Goal: Task Accomplishment & Management: Complete application form

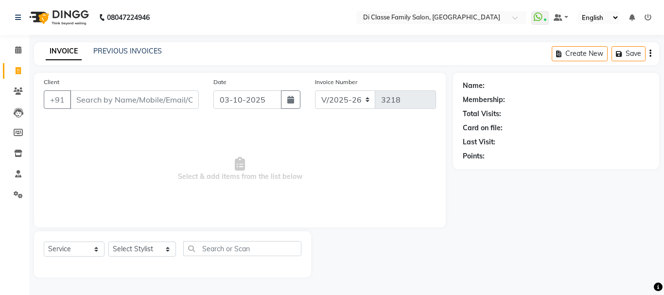
select select "4704"
select select "service"
click at [593, 241] on div "Name: Membership: Total Visits: Card on file: Last Visit: Points:" at bounding box center [559, 175] width 213 height 205
click at [141, 106] on input "Client" at bounding box center [134, 99] width 129 height 18
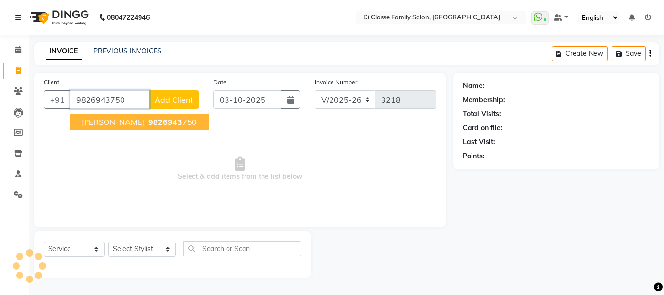
type input "9826943750"
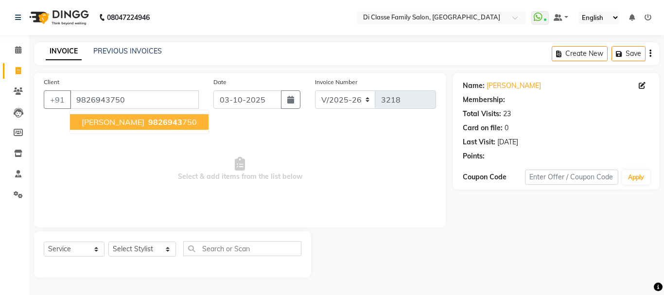
select select "2: Object"
click at [142, 124] on button "[PERSON_NAME] 9826943 750" at bounding box center [139, 122] width 138 height 16
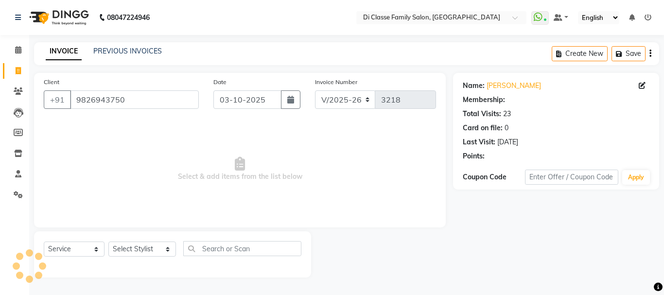
select select "2: Object"
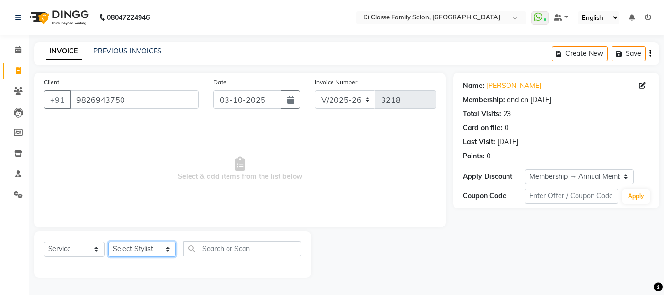
click at [148, 253] on select "Select Stylist [PERSON_NAME] [PERSON_NAME] Front Desk [PERSON_NAME] [PERSON_NAM…" at bounding box center [142, 248] width 68 height 15
select select "75587"
click at [108, 241] on select "Select Stylist [PERSON_NAME] [PERSON_NAME] Front Desk [PERSON_NAME] [PERSON_NAM…" at bounding box center [142, 248] width 68 height 15
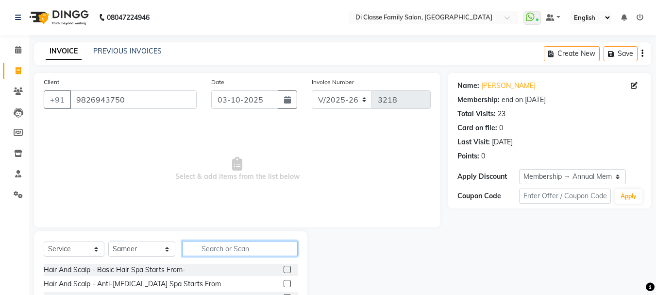
click at [209, 253] on input "text" at bounding box center [240, 248] width 115 height 15
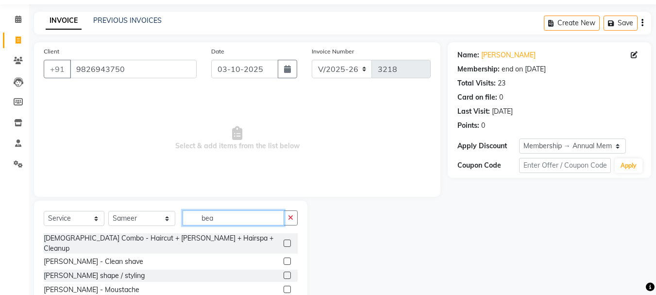
scroll to position [82, 0]
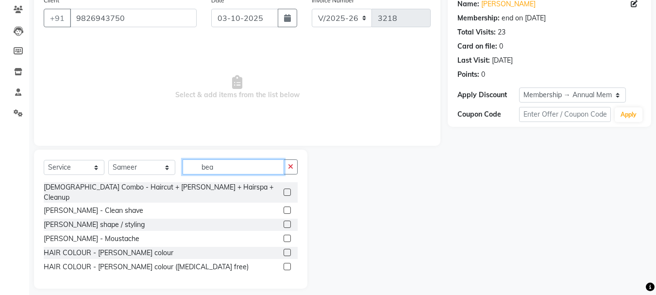
type input "bea"
click at [283, 219] on div "[PERSON_NAME] shape / styling" at bounding box center [171, 225] width 254 height 12
click at [287, 221] on label at bounding box center [287, 224] width 7 height 7
click at [287, 222] on input "checkbox" at bounding box center [287, 225] width 6 height 6
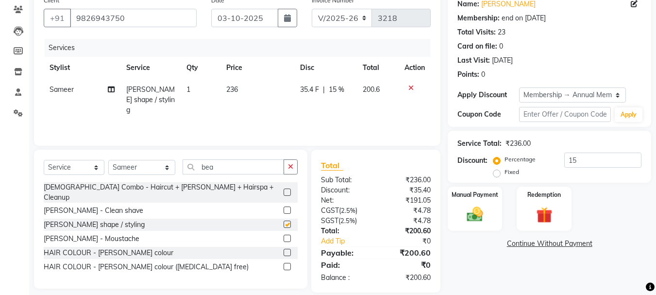
checkbox input "false"
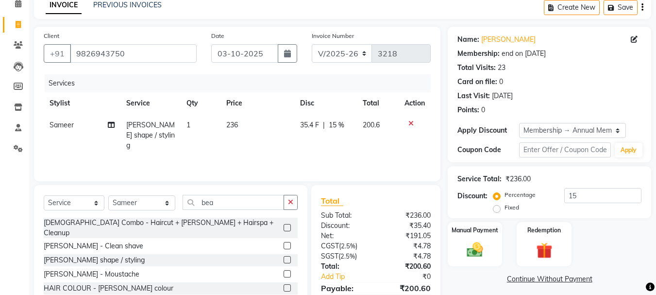
scroll to position [49, 0]
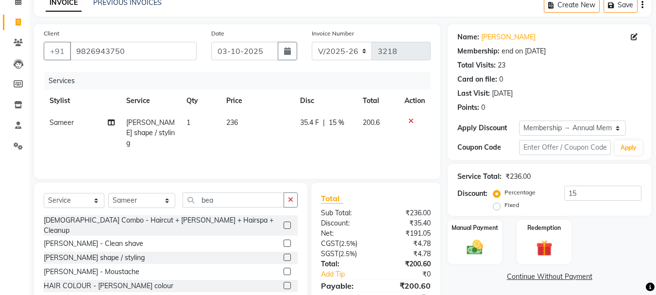
click at [316, 120] on span "35.4 F" at bounding box center [309, 123] width 19 height 10
select select "75587"
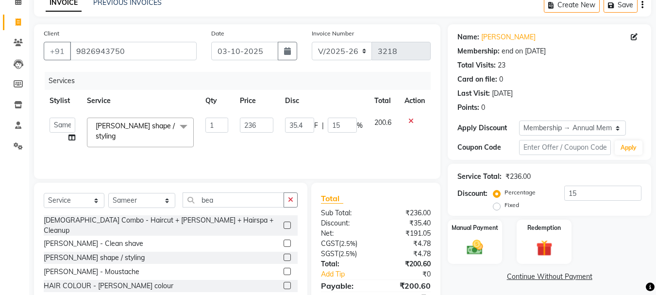
click at [316, 120] on span "F" at bounding box center [316, 125] width 4 height 10
click at [304, 121] on input "35.4" at bounding box center [299, 125] width 29 height 15
type input "36"
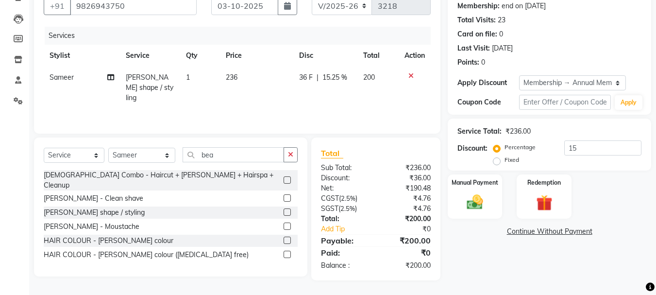
click at [373, 99] on td "200" at bounding box center [379, 88] width 42 height 42
select select "75587"
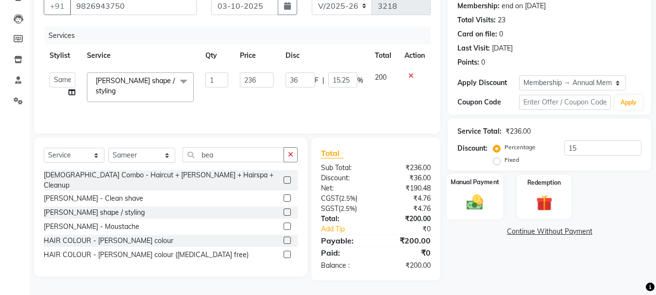
click at [493, 184] on label "Manual Payment" at bounding box center [475, 181] width 49 height 9
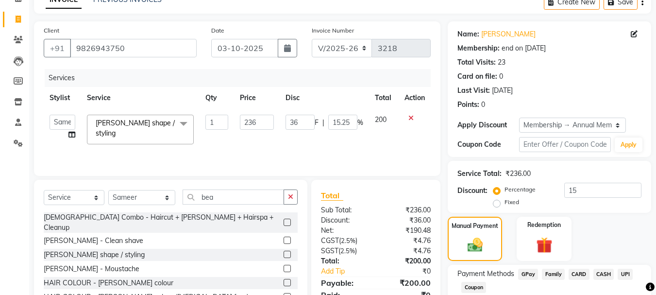
scroll to position [0, 0]
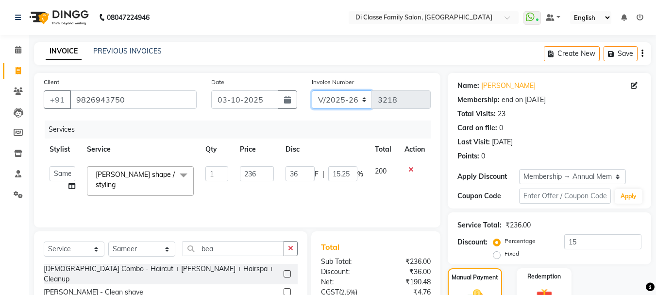
click at [330, 96] on select "INV/2025 V/2025-26" at bounding box center [342, 99] width 61 height 18
select select "8539"
click at [312, 90] on select "INV/2025 V/2025-26" at bounding box center [342, 99] width 61 height 18
type input "0299"
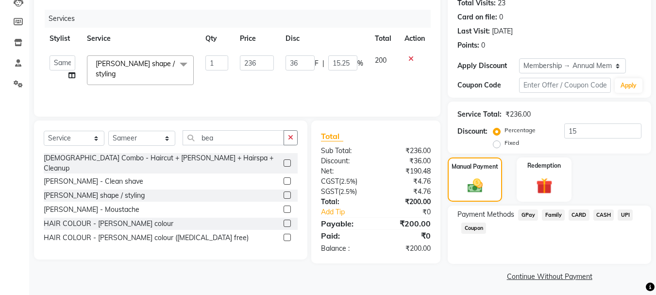
scroll to position [114, 0]
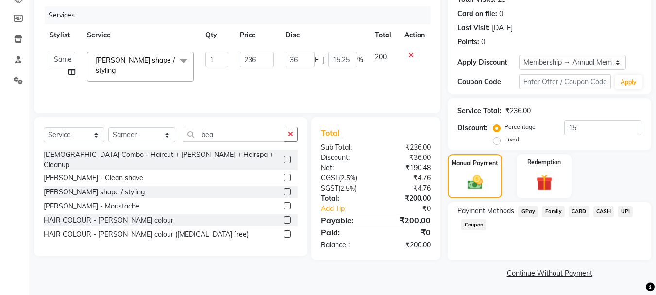
click at [608, 213] on span "CASH" at bounding box center [604, 211] width 21 height 11
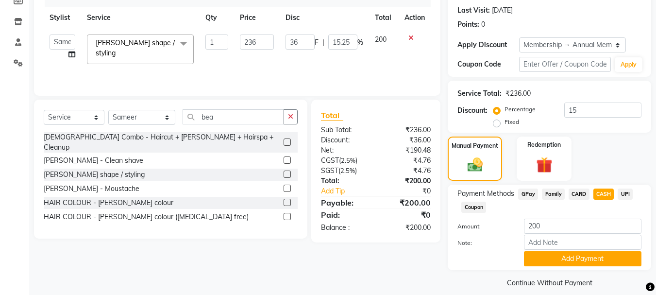
scroll to position [141, 0]
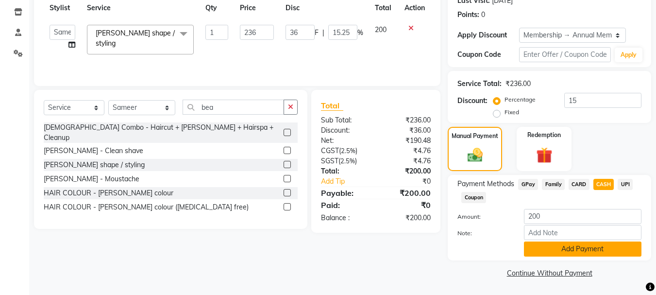
click at [592, 246] on button "Add Payment" at bounding box center [583, 248] width 118 height 15
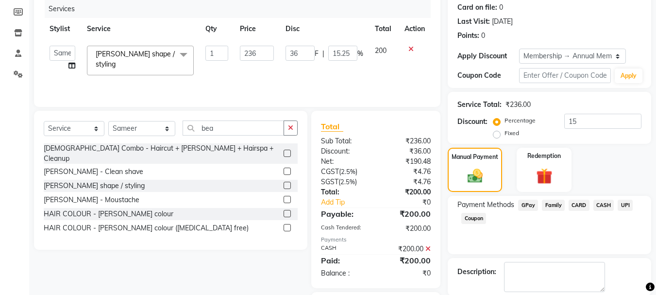
scroll to position [169, 0]
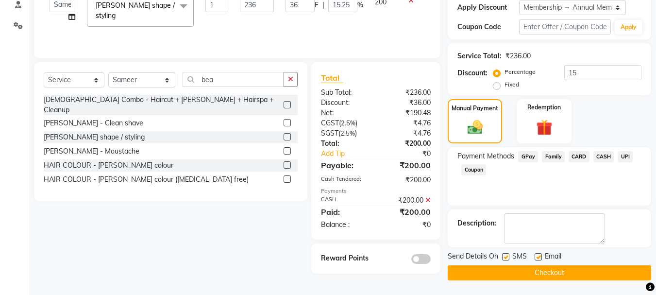
click at [515, 276] on button "Checkout" at bounding box center [550, 272] width 204 height 15
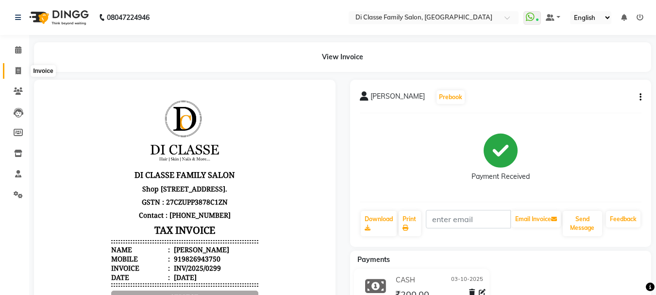
click at [22, 67] on span at bounding box center [18, 71] width 17 height 11
select select "4704"
select select "service"
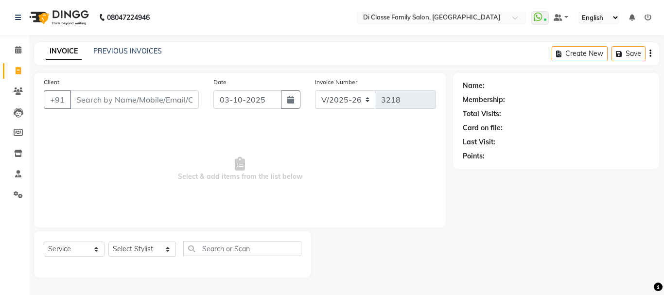
click at [140, 106] on input "Client" at bounding box center [134, 99] width 129 height 18
click at [138, 241] on select "Select Stylist [PERSON_NAME] [PERSON_NAME] Front Desk [PERSON_NAME] [PERSON_NAM…" at bounding box center [142, 248] width 68 height 15
select select "28413"
click at [108, 241] on select "Select Stylist [PERSON_NAME] [PERSON_NAME] Front Desk [PERSON_NAME] [PERSON_NAM…" at bounding box center [142, 248] width 68 height 15
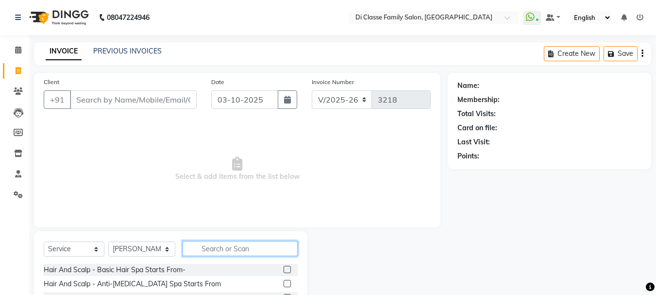
click at [201, 251] on input "text" at bounding box center [240, 248] width 115 height 15
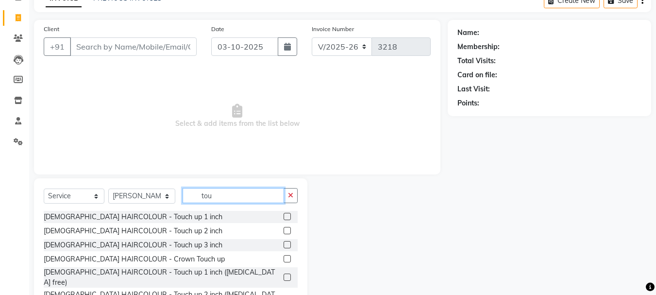
scroll to position [94, 0]
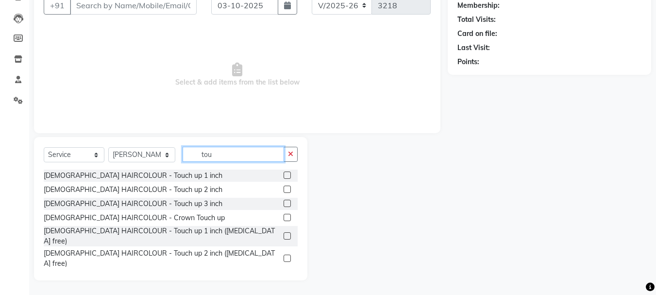
type input "tou"
click at [284, 233] on label at bounding box center [287, 235] width 7 height 7
click at [284, 233] on input "checkbox" at bounding box center [287, 236] width 6 height 6
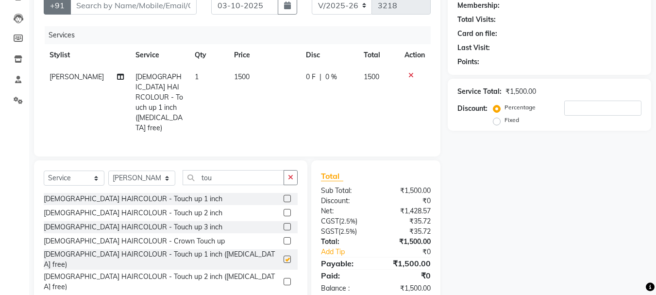
checkbox input "false"
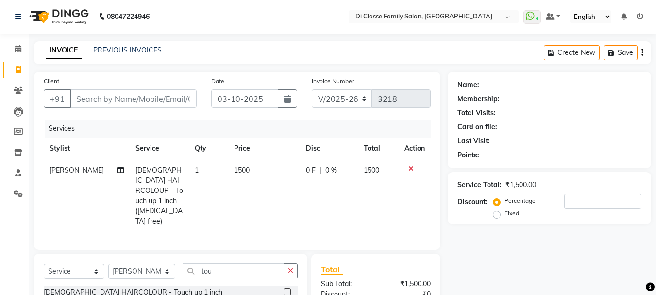
scroll to position [0, 0]
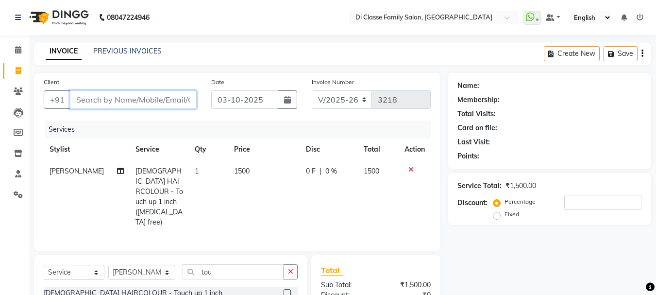
click at [124, 95] on input "Client" at bounding box center [133, 99] width 127 height 18
type input "7"
type input "0"
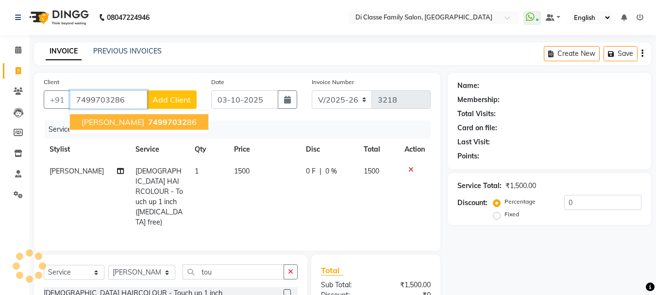
type input "7499703286"
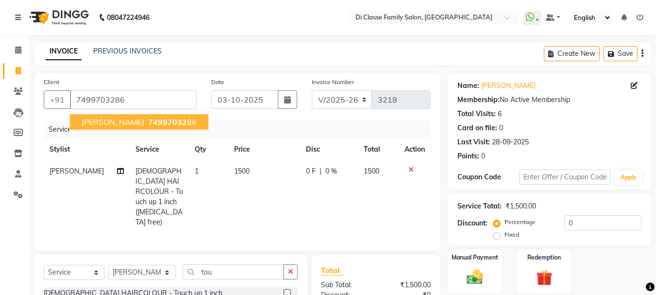
click at [131, 123] on span "[PERSON_NAME]" at bounding box center [113, 122] width 63 height 10
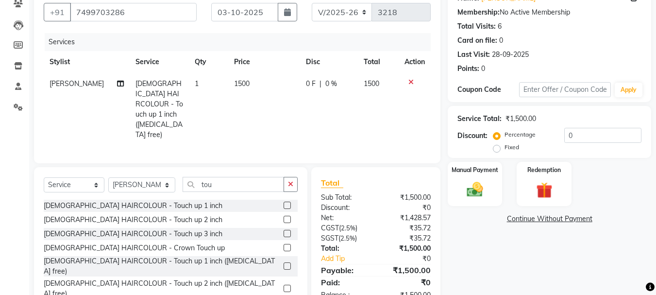
scroll to position [104, 0]
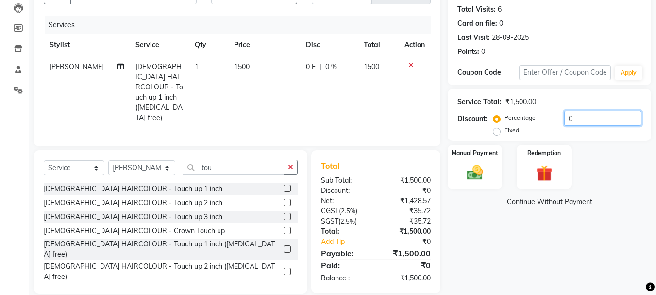
click at [591, 122] on input "0" at bounding box center [603, 118] width 77 height 15
type input "10"
click at [474, 179] on img at bounding box center [475, 172] width 27 height 19
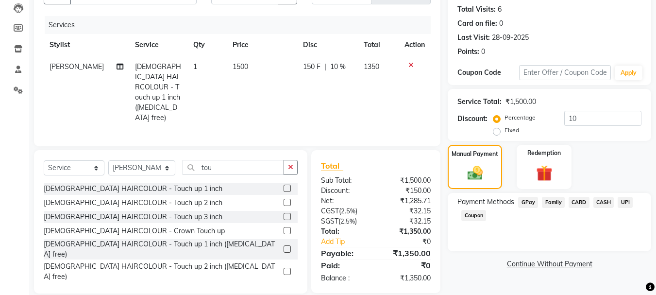
click at [628, 204] on span "UPI" at bounding box center [625, 202] width 15 height 11
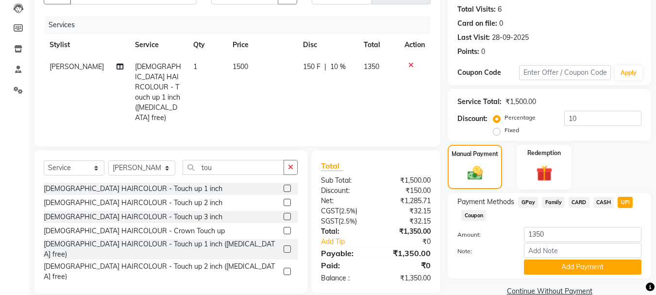
scroll to position [122, 0]
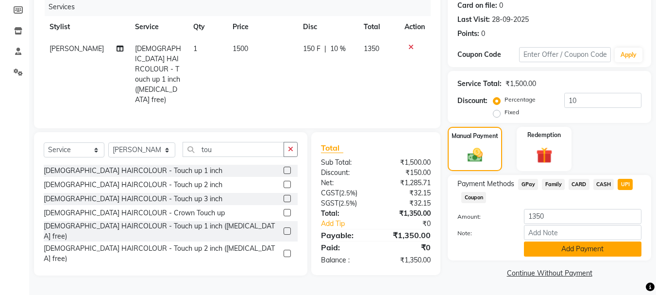
click at [589, 252] on button "Add Payment" at bounding box center [583, 248] width 118 height 15
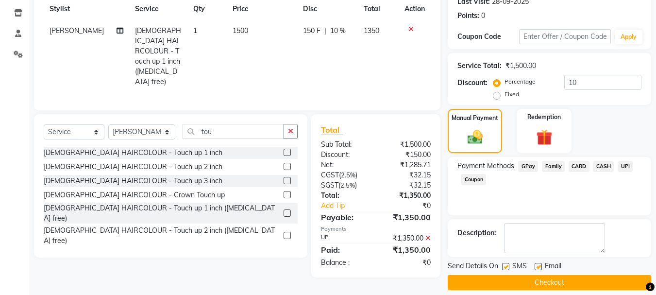
scroll to position [150, 0]
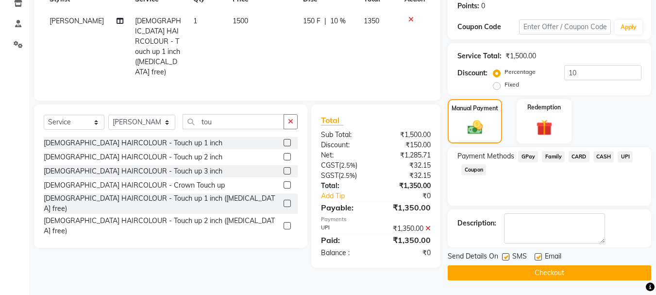
click at [572, 271] on button "Checkout" at bounding box center [550, 272] width 204 height 15
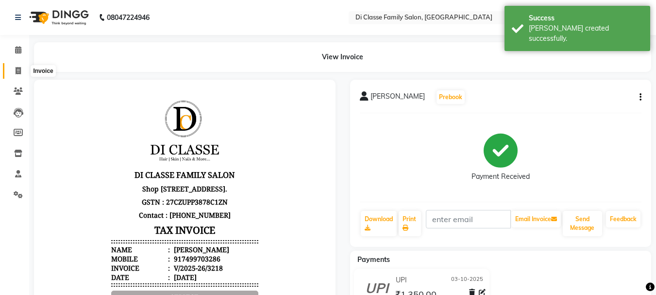
click at [19, 70] on icon at bounding box center [18, 70] width 5 height 7
select select "service"
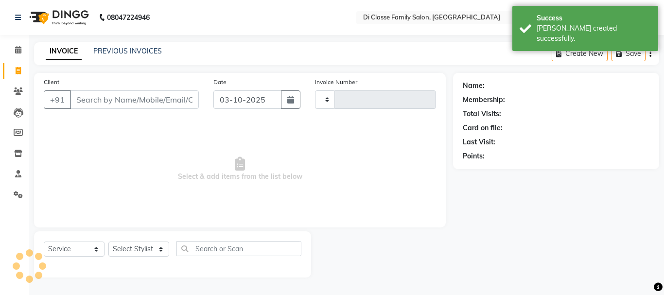
type input "3219"
select select "4704"
click at [150, 101] on input "Client" at bounding box center [134, 99] width 129 height 18
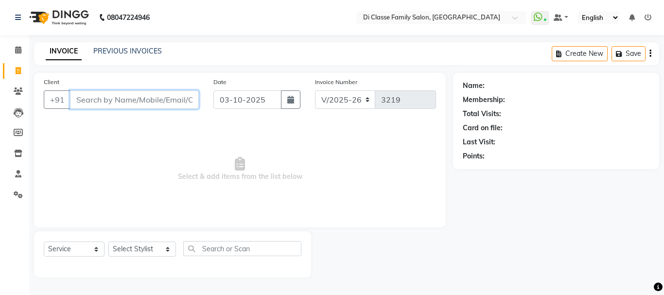
click at [106, 91] on input "Client" at bounding box center [134, 99] width 129 height 18
type input "8356980520"
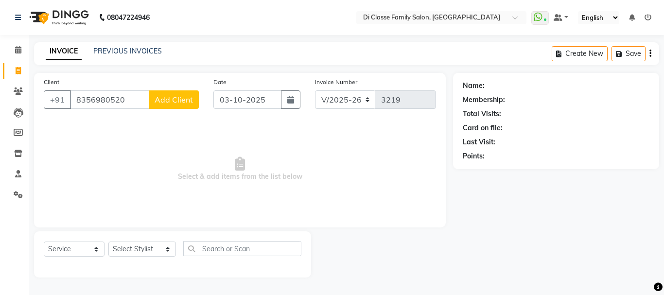
click at [170, 104] on button "Add Client" at bounding box center [174, 99] width 50 height 18
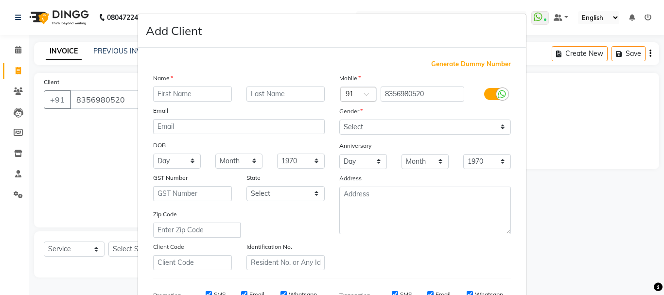
click at [177, 95] on input "text" at bounding box center [192, 93] width 79 height 15
type input "Shreya"
click at [268, 94] on input "text" at bounding box center [285, 93] width 79 height 15
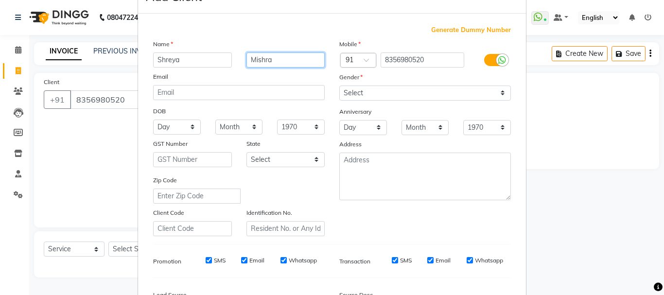
scroll to position [49, 0]
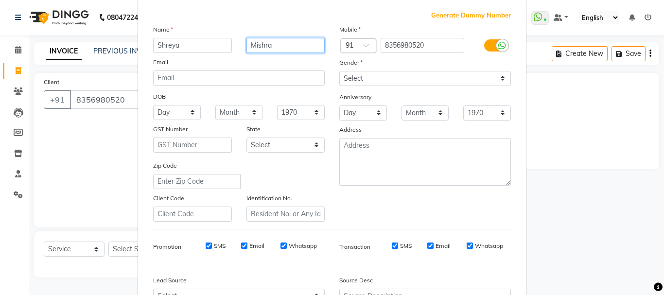
type input "Mishra"
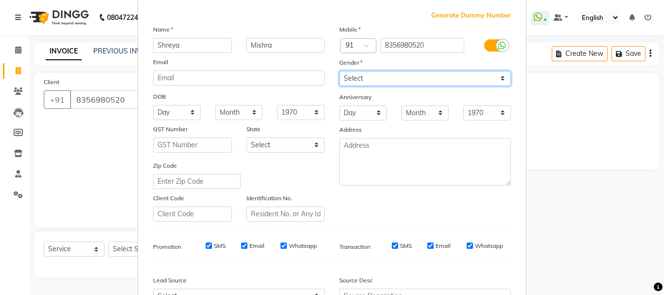
click at [379, 86] on select "Select [DEMOGRAPHIC_DATA] [DEMOGRAPHIC_DATA] Other Prefer Not To Say" at bounding box center [425, 78] width 172 height 15
select select "[DEMOGRAPHIC_DATA]"
click at [339, 71] on select "Select [DEMOGRAPHIC_DATA] [DEMOGRAPHIC_DATA] Other Prefer Not To Say" at bounding box center [425, 78] width 172 height 15
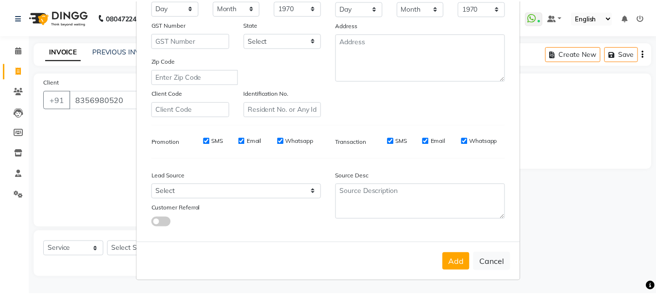
scroll to position [154, 0]
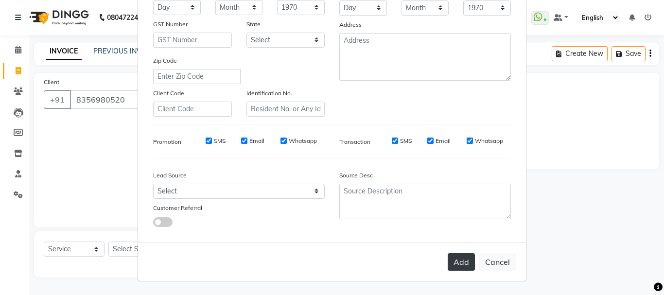
click at [459, 265] on button "Add" at bounding box center [460, 261] width 27 height 17
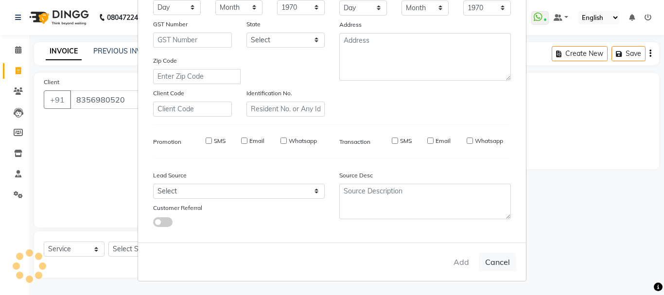
select select
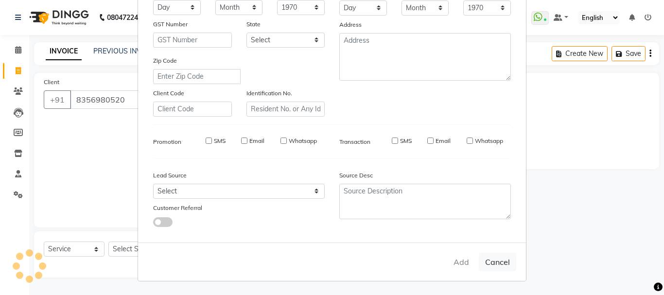
select select
checkbox input "false"
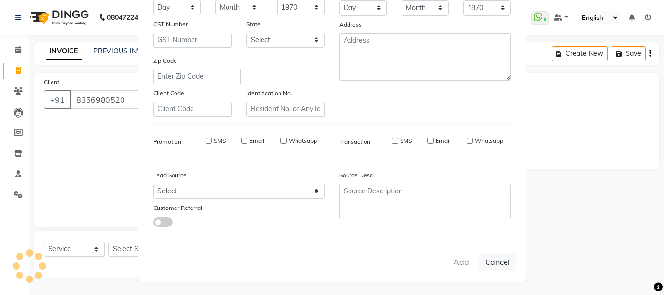
checkbox input "false"
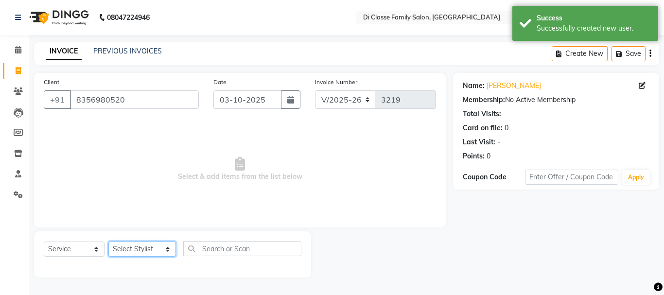
click at [145, 248] on select "Select Stylist [PERSON_NAME] [PERSON_NAME] Front Desk [PERSON_NAME] [PERSON_NAM…" at bounding box center [142, 248] width 68 height 15
select select "60020"
click at [108, 241] on select "Select Stylist [PERSON_NAME] [PERSON_NAME] Front Desk [PERSON_NAME] [PERSON_NAM…" at bounding box center [142, 248] width 68 height 15
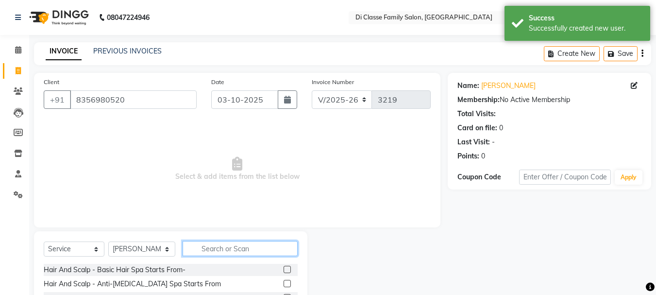
click at [220, 248] on input "text" at bounding box center [240, 248] width 115 height 15
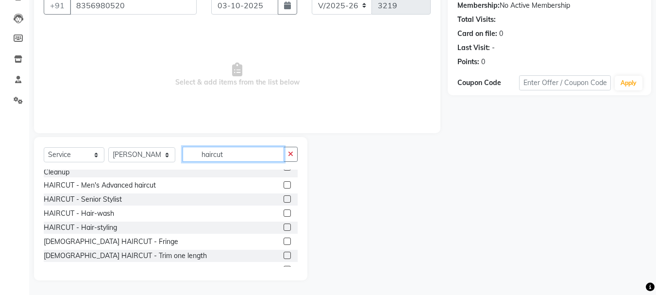
scroll to position [49, 0]
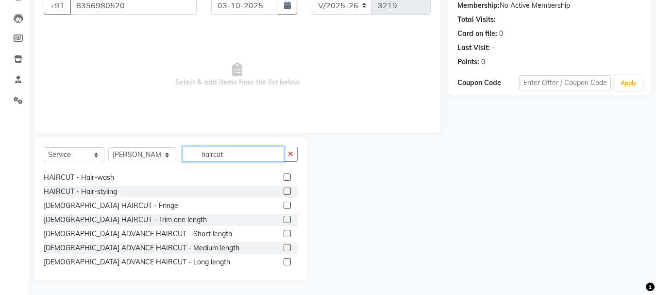
type input "haircut"
click at [284, 230] on label at bounding box center [287, 233] width 7 height 7
click at [284, 231] on input "checkbox" at bounding box center [287, 234] width 6 height 6
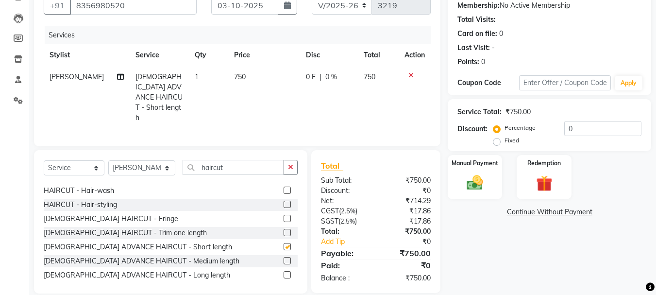
checkbox input "false"
click at [479, 175] on img at bounding box center [475, 182] width 27 height 19
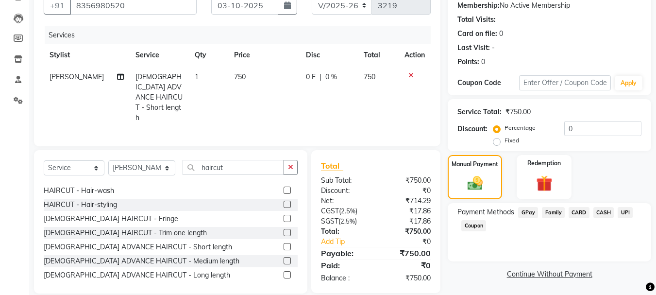
click at [601, 215] on span "CASH" at bounding box center [604, 212] width 21 height 11
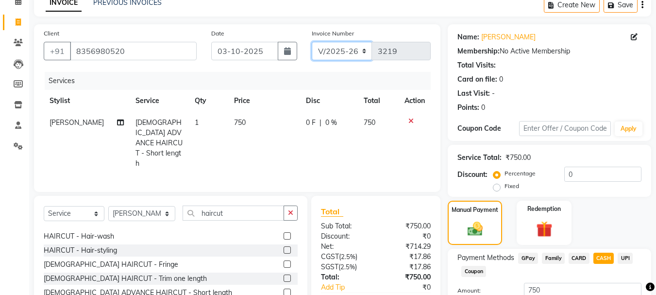
click at [354, 52] on select "INV/2025 V/2025-26" at bounding box center [342, 51] width 61 height 18
select select "8539"
click at [312, 42] on select "INV/2025 V/2025-26" at bounding box center [342, 51] width 61 height 18
type input "0300"
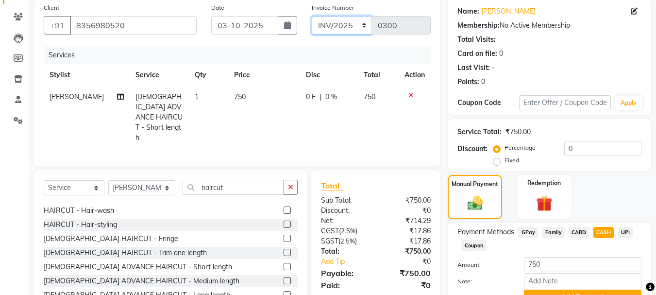
scroll to position [97, 0]
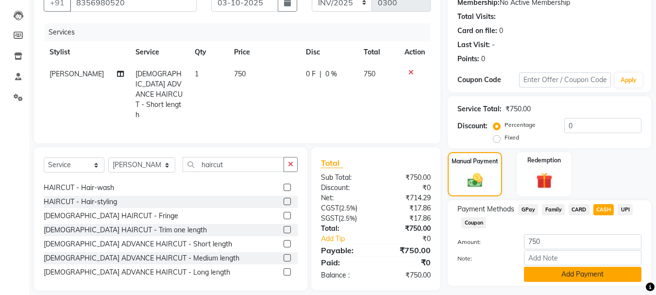
click at [569, 272] on button "Add Payment" at bounding box center [583, 274] width 118 height 15
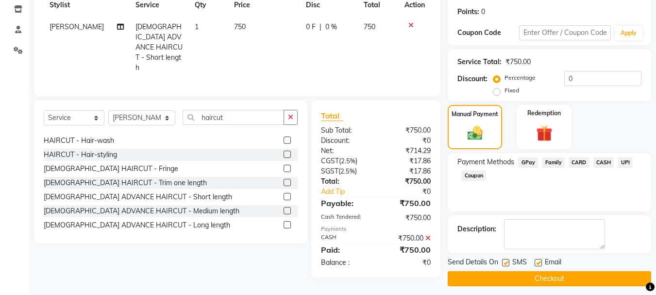
scroll to position [150, 0]
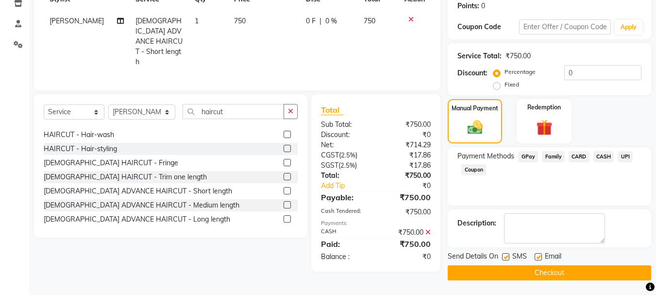
click at [546, 270] on button "Checkout" at bounding box center [550, 272] width 204 height 15
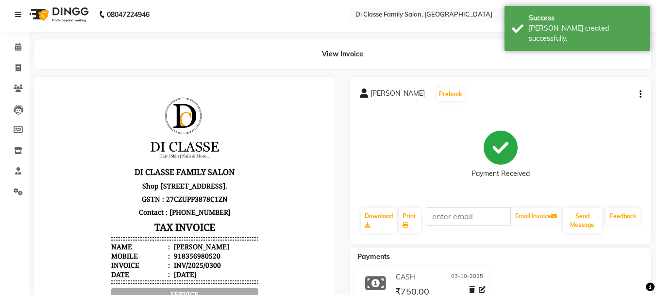
scroll to position [49, 0]
